Goal: Information Seeking & Learning: Check status

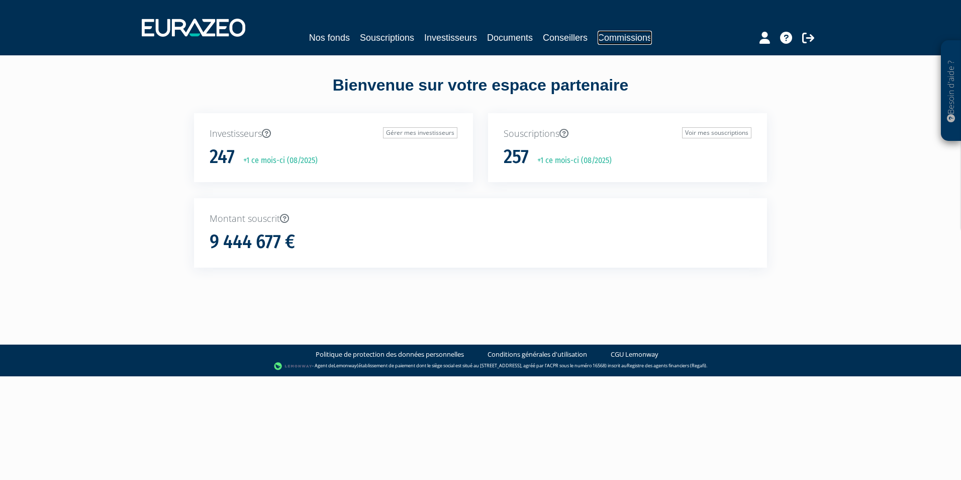
click at [612, 36] on link "Commissions" at bounding box center [625, 38] width 54 height 14
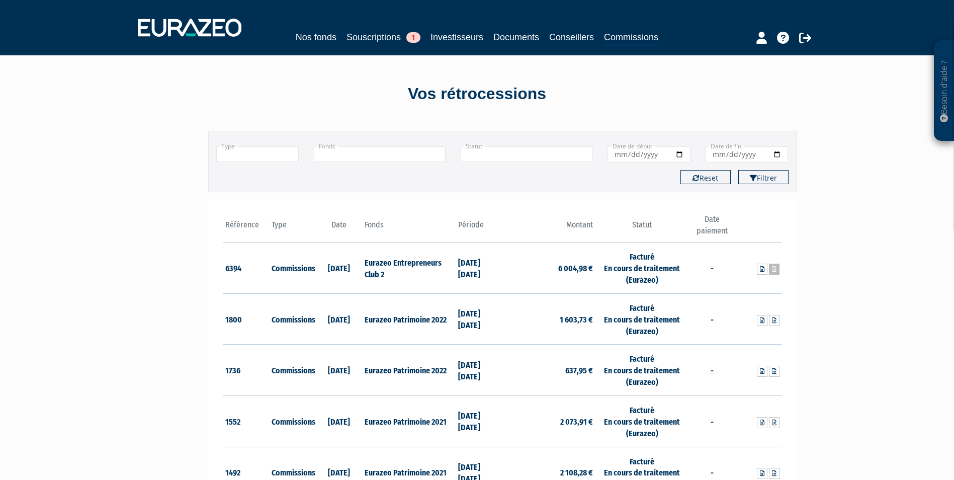
click at [775, 267] on icon at bounding box center [774, 269] width 5 height 6
click at [452, 40] on link "Investisseurs" at bounding box center [456, 37] width 53 height 14
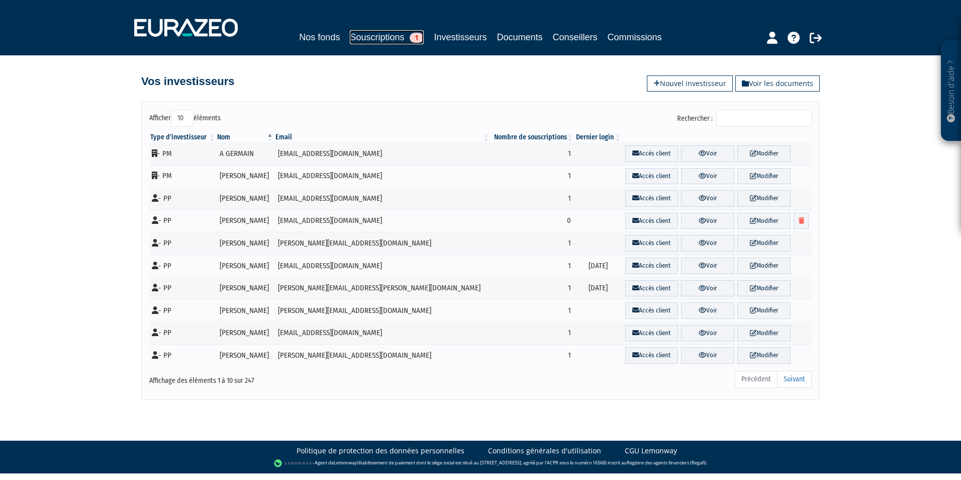
click at [385, 39] on link "Souscriptions 1" at bounding box center [387, 37] width 74 height 14
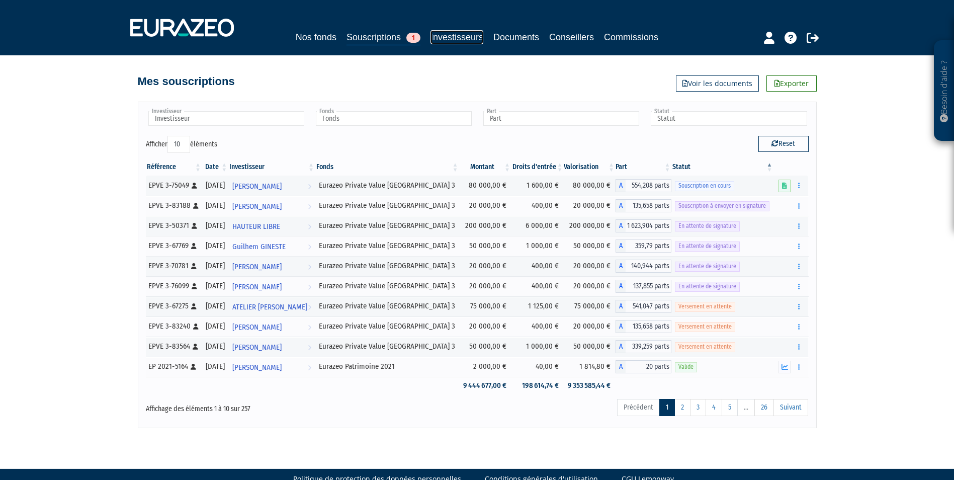
click at [469, 34] on link "Investisseurs" at bounding box center [456, 37] width 53 height 14
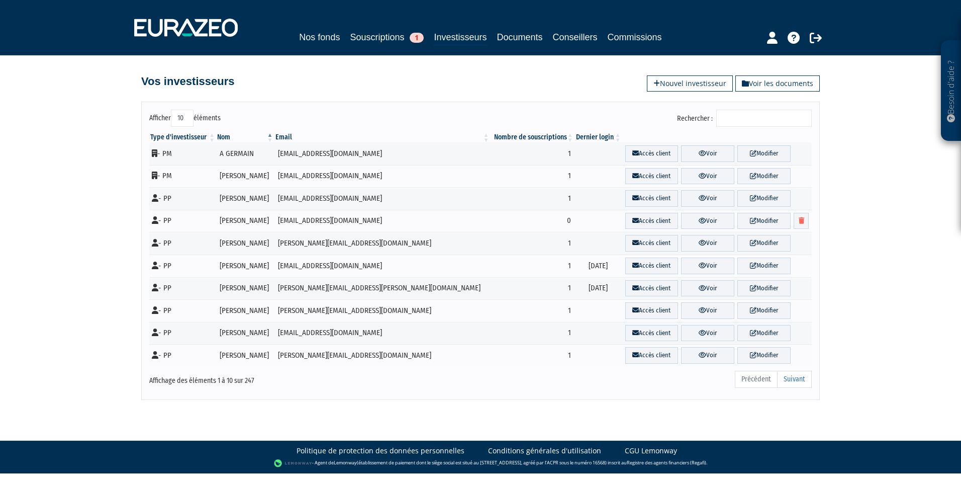
click at [753, 124] on input "Rechercher :" at bounding box center [764, 118] width 96 height 17
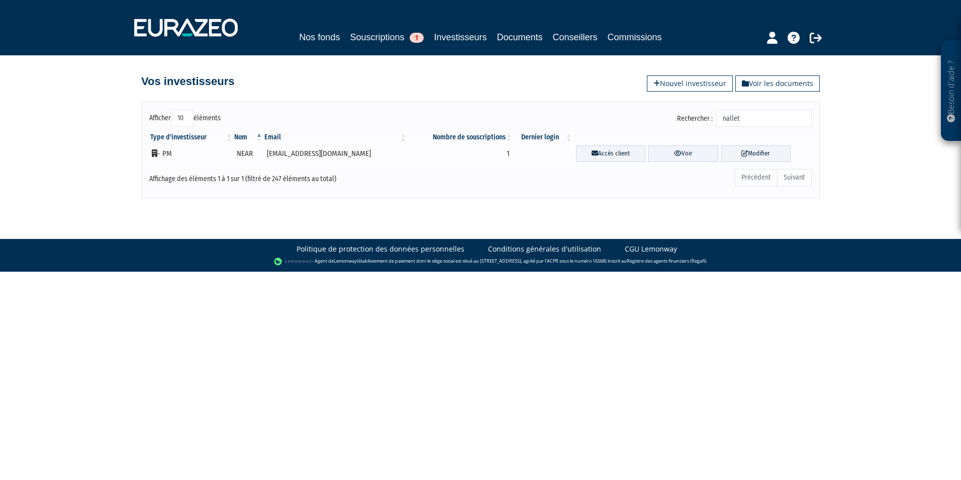
type input "nallet"
click at [664, 158] on link "Voir" at bounding box center [683, 153] width 69 height 17
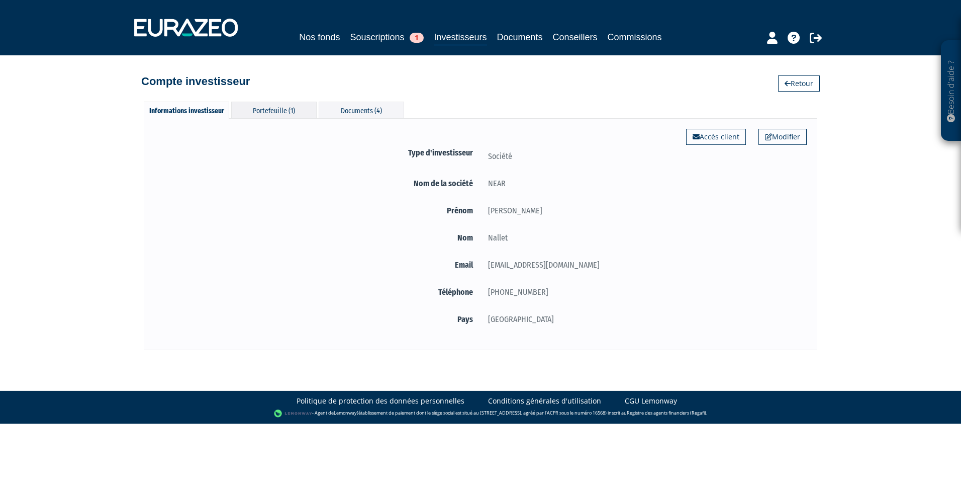
click at [282, 114] on div "Portefeuille (1)" at bounding box center [273, 110] width 85 height 17
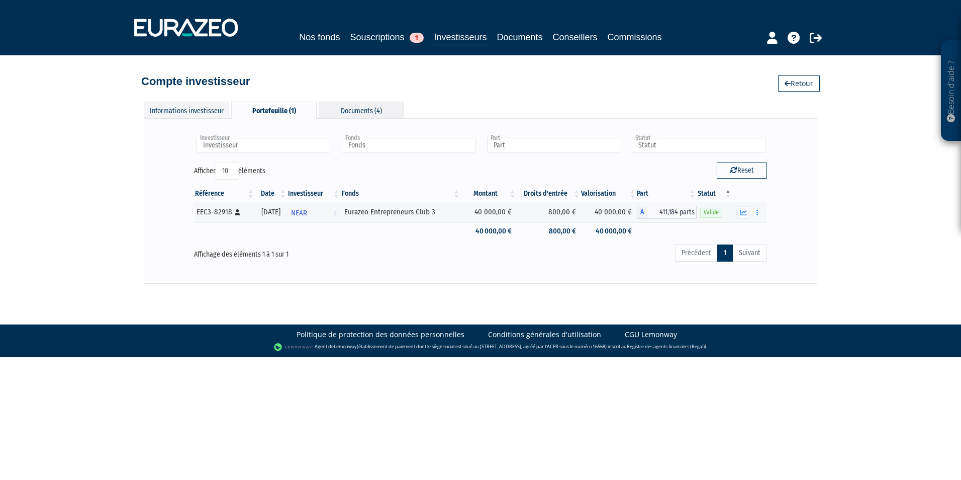
click at [333, 112] on div "Documents (4)" at bounding box center [361, 110] width 85 height 17
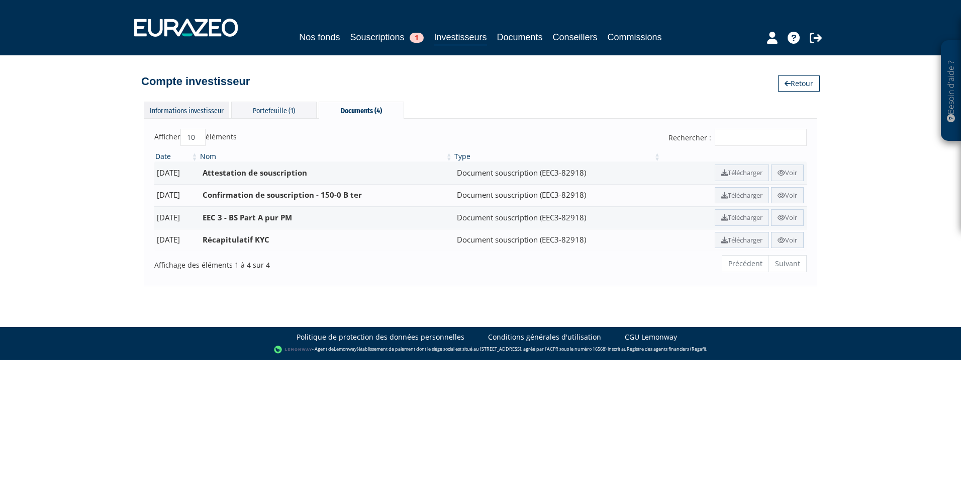
click at [175, 109] on div "Informations investisseur" at bounding box center [186, 110] width 85 height 17
